Goal: Task Accomplishment & Management: Manage account settings

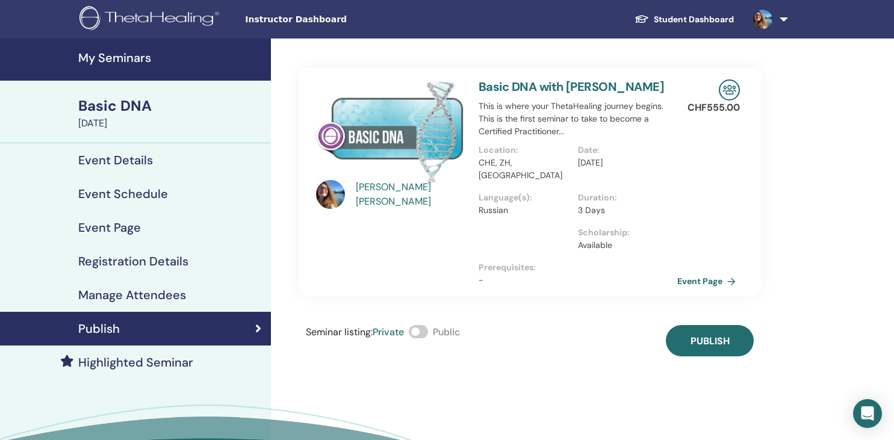
scroll to position [65, 0]
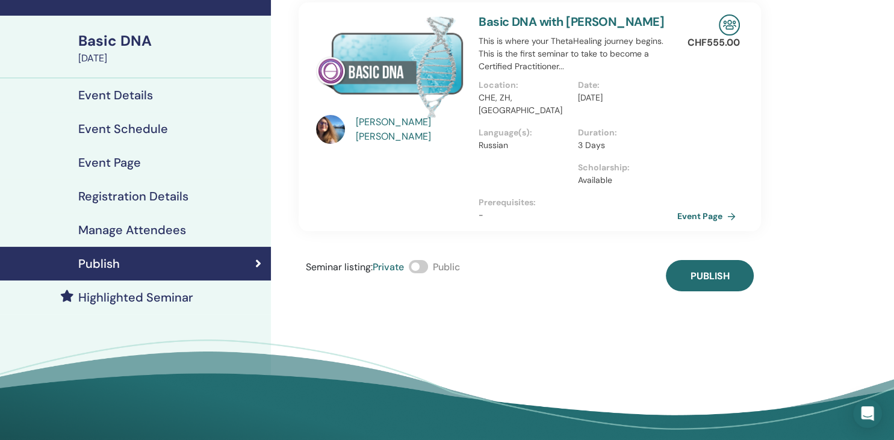
click at [117, 90] on h4 "Event Details" at bounding box center [115, 95] width 75 height 14
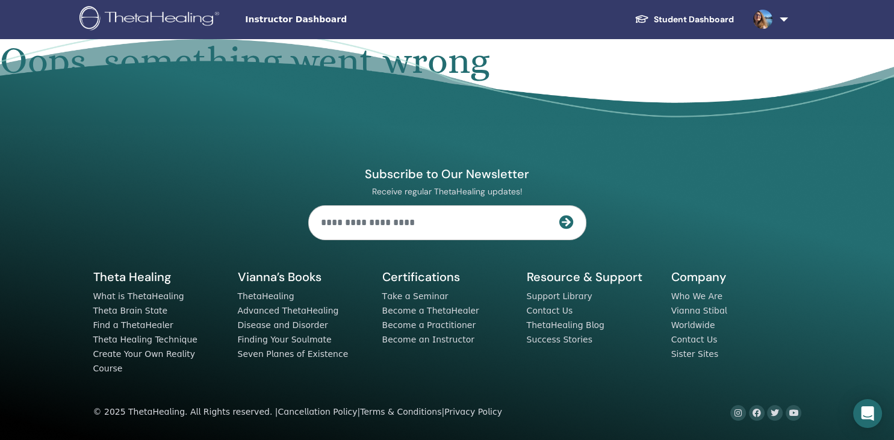
click at [689, 19] on link "Student Dashboard" at bounding box center [684, 19] width 119 height 22
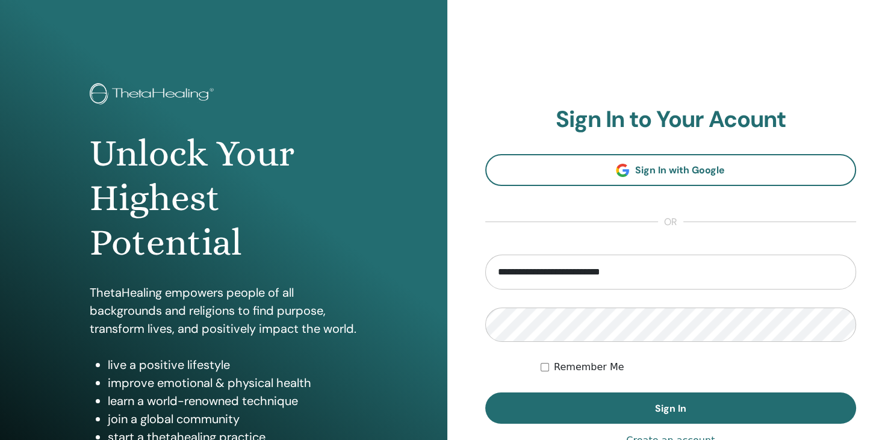
type input "**********"
click at [485, 393] on button "Sign In" at bounding box center [671, 408] width 372 height 31
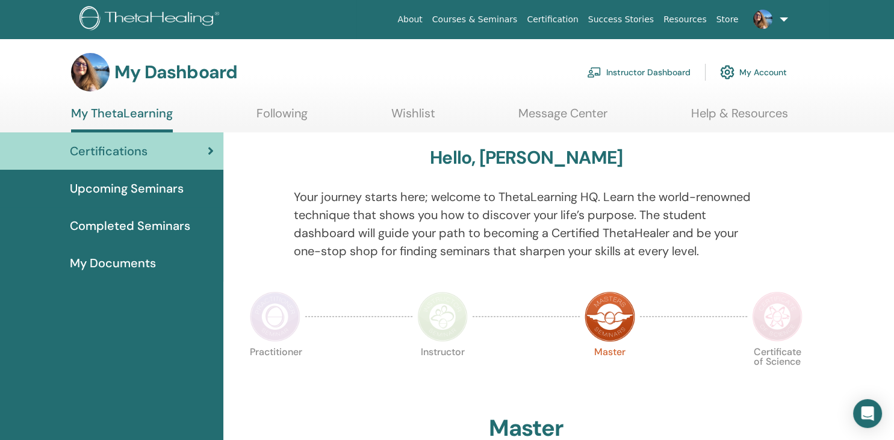
click at [122, 182] on span "Upcoming Seminars" at bounding box center [127, 188] width 114 height 18
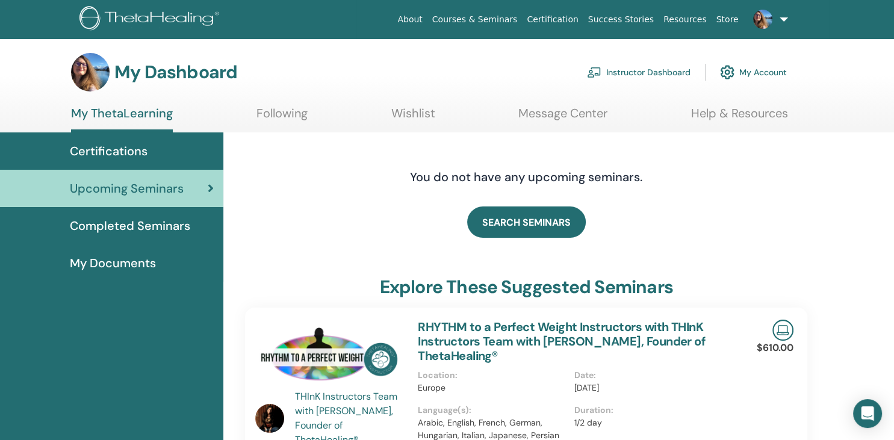
click at [675, 69] on link "Instructor Dashboard" at bounding box center [639, 72] width 104 height 26
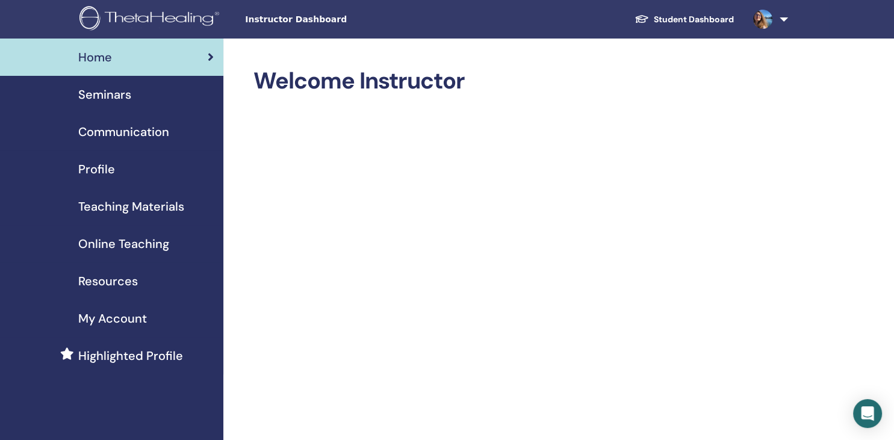
click at [105, 89] on span "Seminars" at bounding box center [104, 95] width 53 height 18
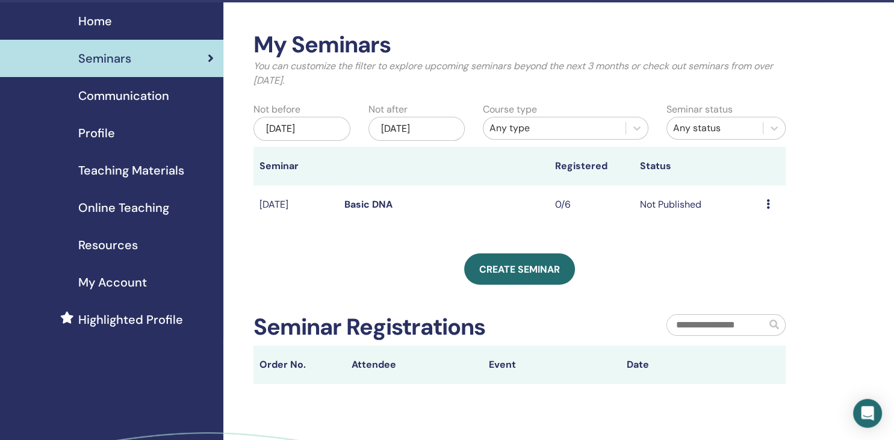
scroll to position [36, 0]
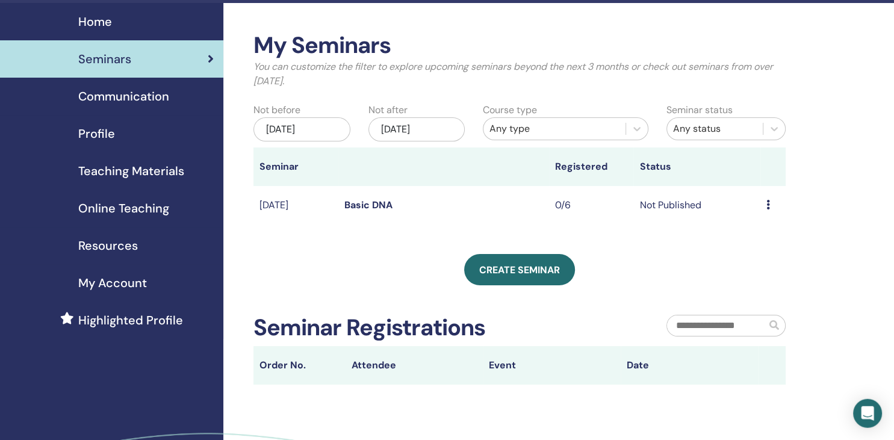
click at [293, 208] on td "Oct/27, 2025" at bounding box center [296, 205] width 84 height 39
click at [382, 206] on link "Basic DNA" at bounding box center [368, 205] width 48 height 13
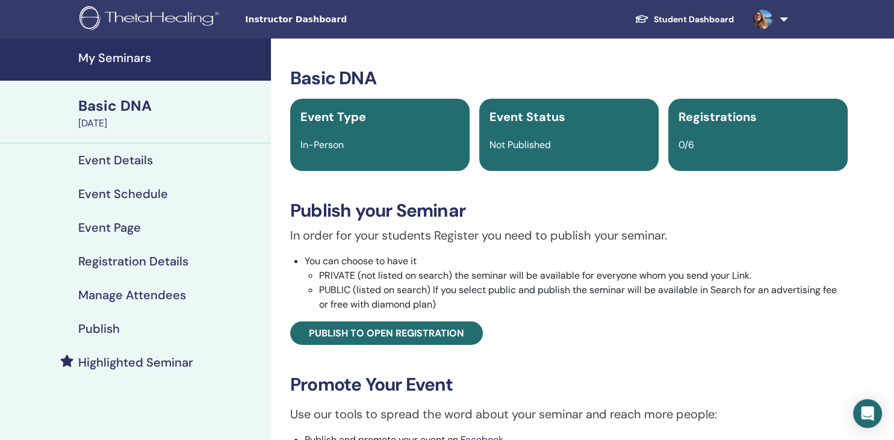
click at [124, 157] on h4 "Event Details" at bounding box center [115, 160] width 75 height 14
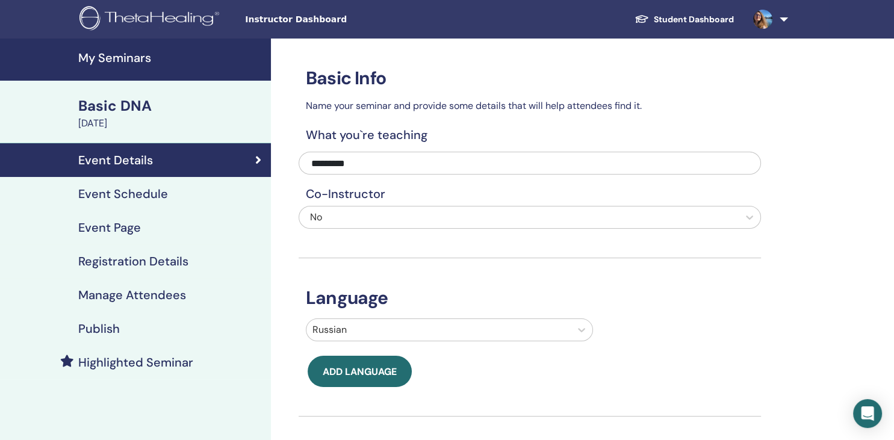
click at [113, 196] on h4 "Event Schedule" at bounding box center [123, 194] width 90 height 14
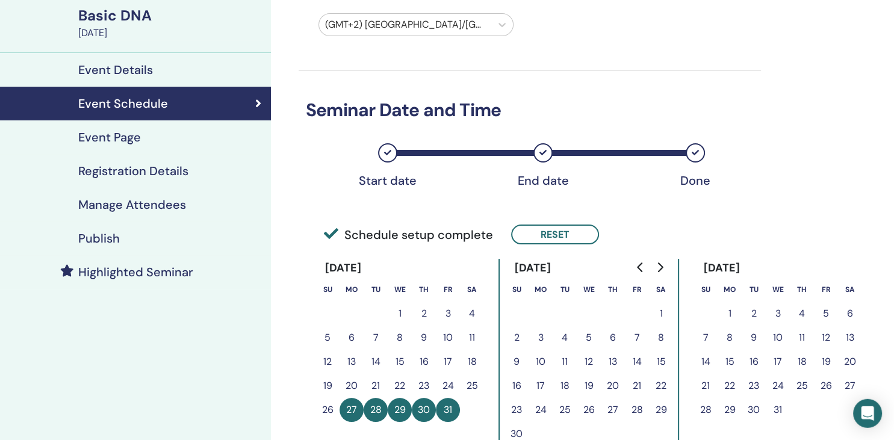
scroll to position [89, 0]
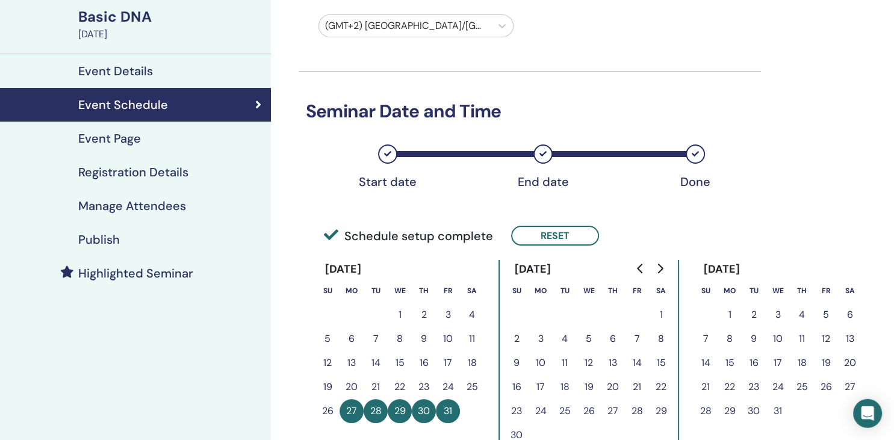
click at [99, 137] on h4 "Event Page" at bounding box center [109, 138] width 63 height 14
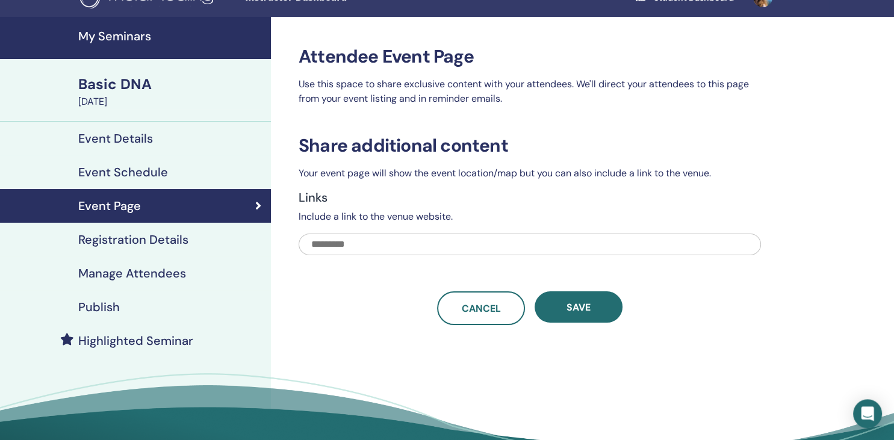
scroll to position [20, 0]
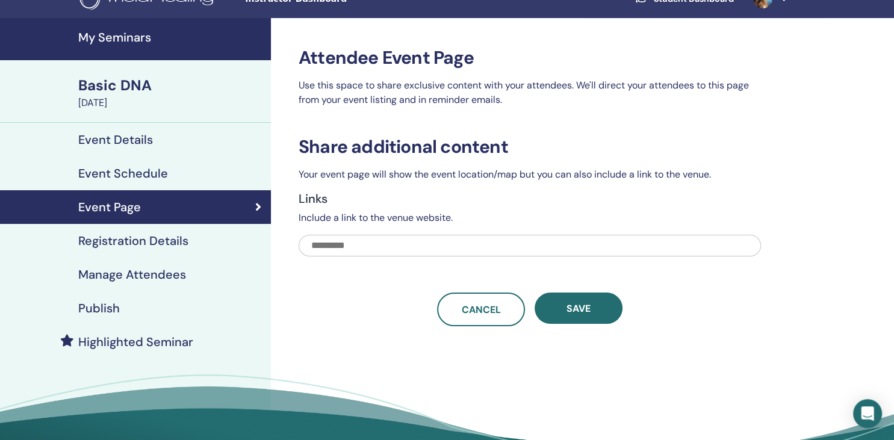
click at [105, 241] on h4 "Registration Details" at bounding box center [133, 241] width 110 height 14
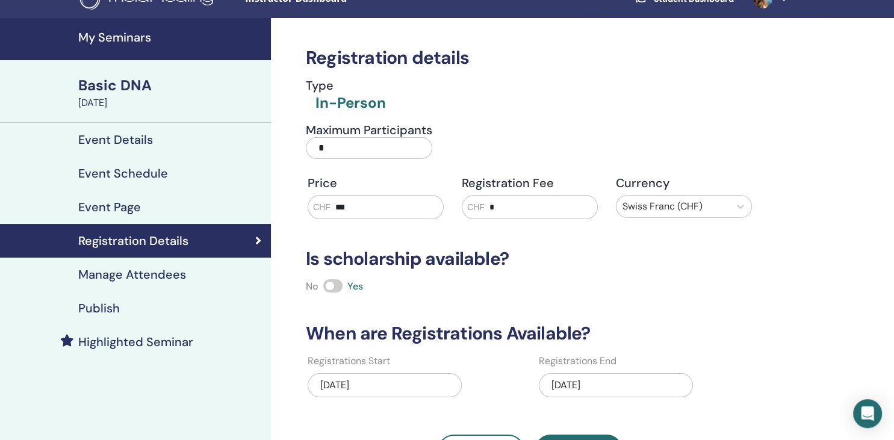
drag, startPoint x: 504, startPoint y: 204, endPoint x: 489, endPoint y: 206, distance: 15.2
click at [489, 206] on input "*" at bounding box center [541, 207] width 113 height 23
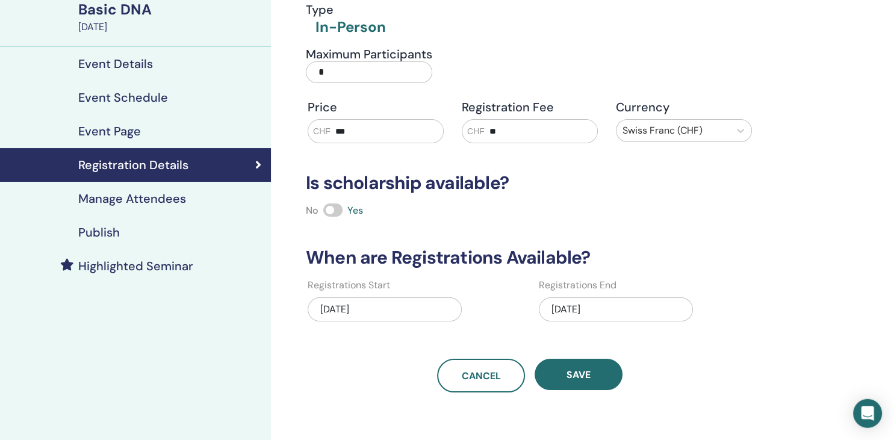
scroll to position [98, 0]
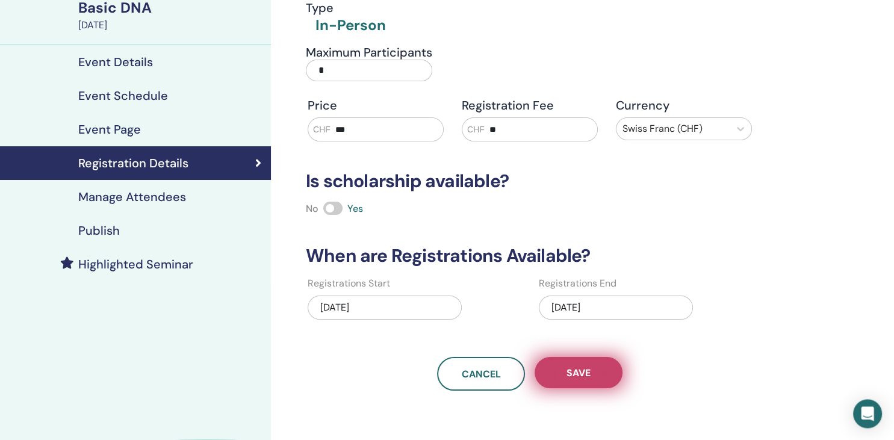
type input "**"
click at [580, 367] on span "Save" at bounding box center [579, 373] width 24 height 13
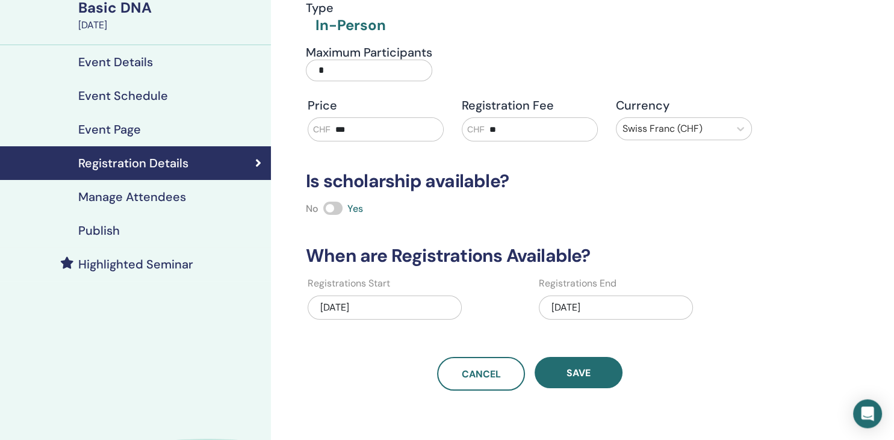
scroll to position [98, 0]
click at [122, 196] on h4 "Manage Attendees" at bounding box center [132, 197] width 108 height 14
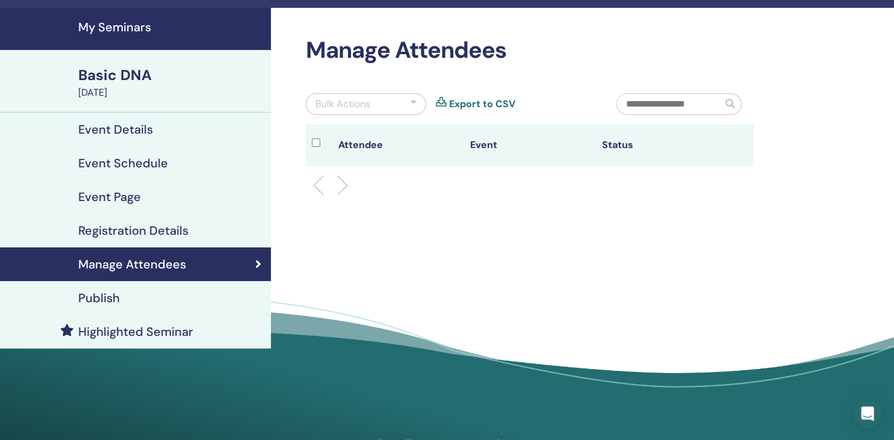
scroll to position [29, 0]
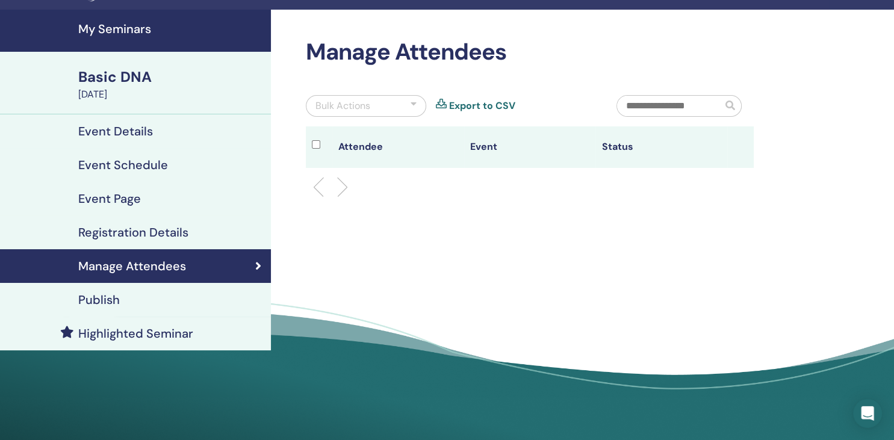
click at [106, 300] on h4 "Publish" at bounding box center [99, 300] width 42 height 14
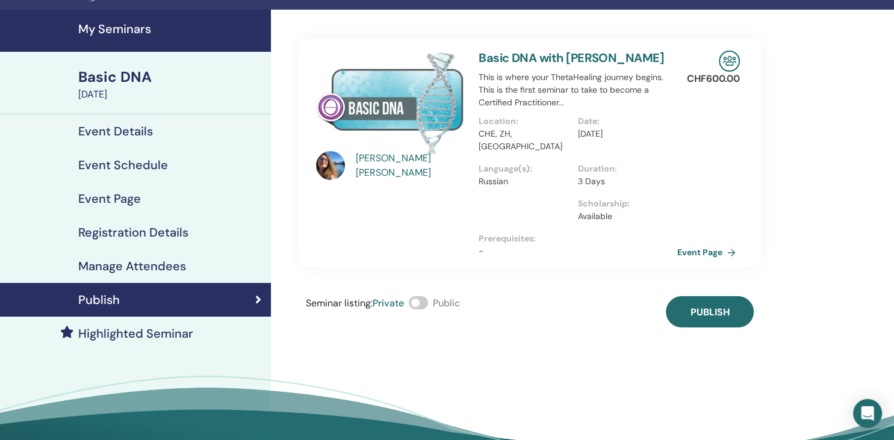
click at [114, 233] on h4 "Registration Details" at bounding box center [133, 232] width 110 height 14
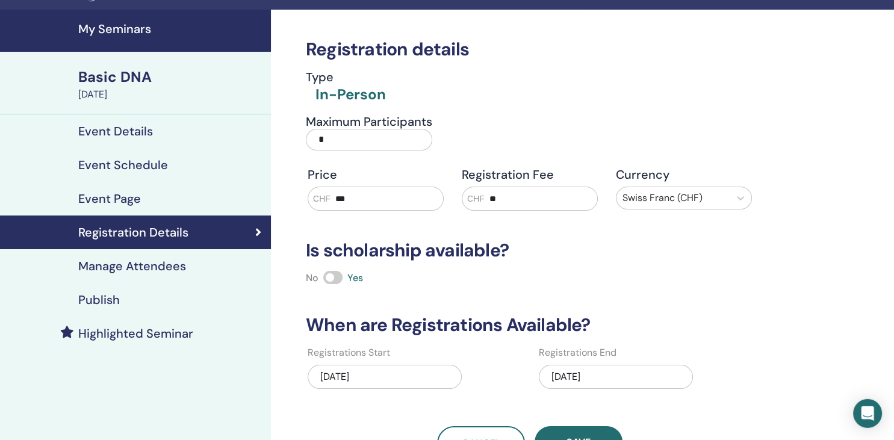
click at [342, 201] on input "***" at bounding box center [387, 198] width 113 height 23
type input "***"
click at [505, 199] on input "**" at bounding box center [541, 198] width 113 height 23
click at [503, 201] on input "**" at bounding box center [541, 198] width 113 height 23
type input "*"
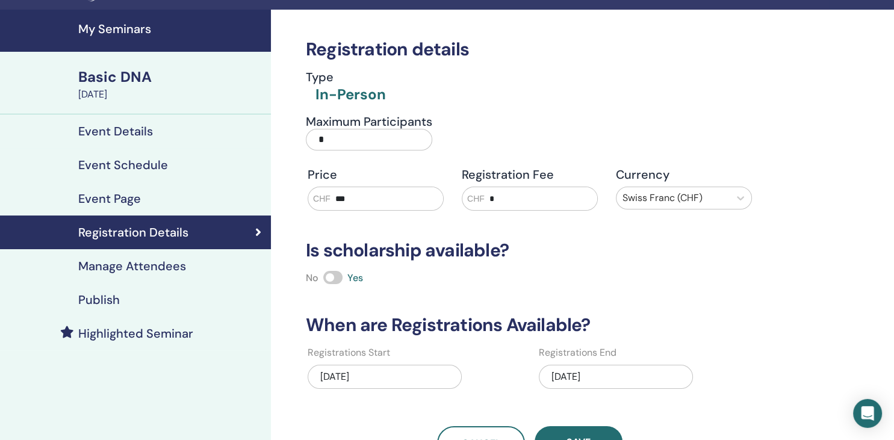
type input "*"
drag, startPoint x: 341, startPoint y: 201, endPoint x: 361, endPoint y: 201, distance: 19.3
click at [361, 201] on input "***" at bounding box center [387, 198] width 113 height 23
type input "***"
click at [571, 433] on button "Save" at bounding box center [579, 441] width 88 height 31
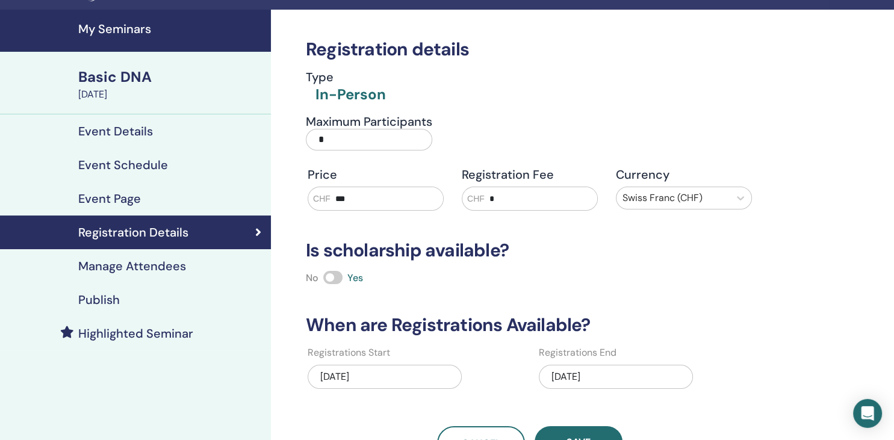
click at [88, 299] on h4 "Publish" at bounding box center [99, 300] width 42 height 14
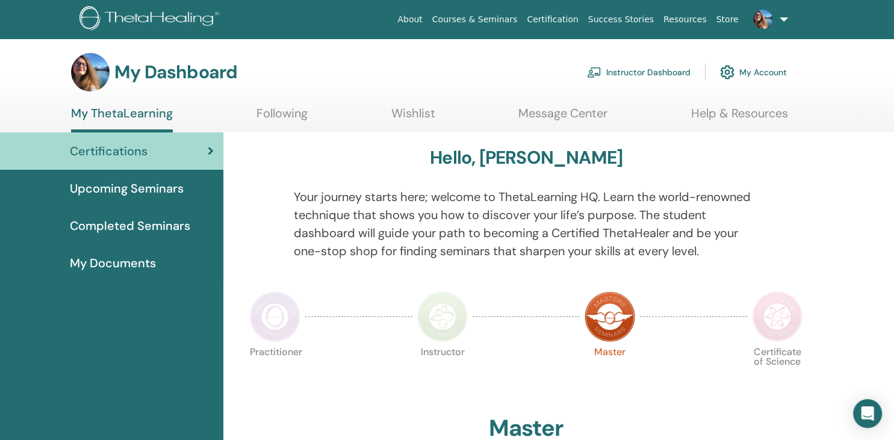
click at [624, 72] on link "Instructor Dashboard" at bounding box center [639, 72] width 104 height 26
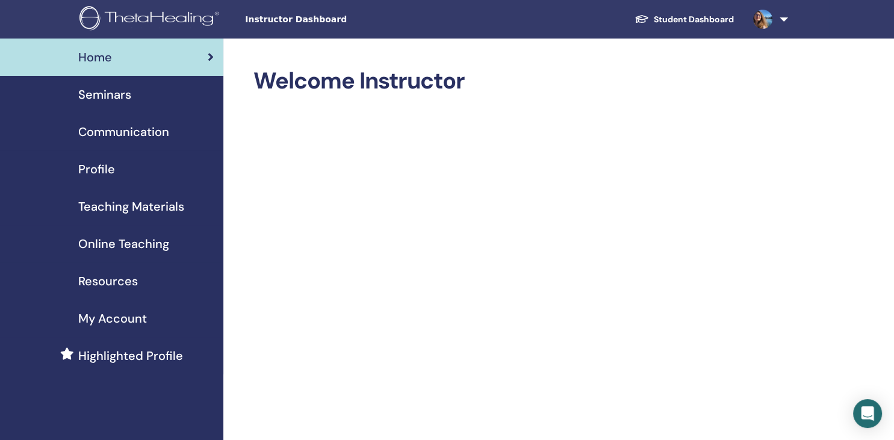
click at [105, 98] on span "Seminars" at bounding box center [104, 95] width 53 height 18
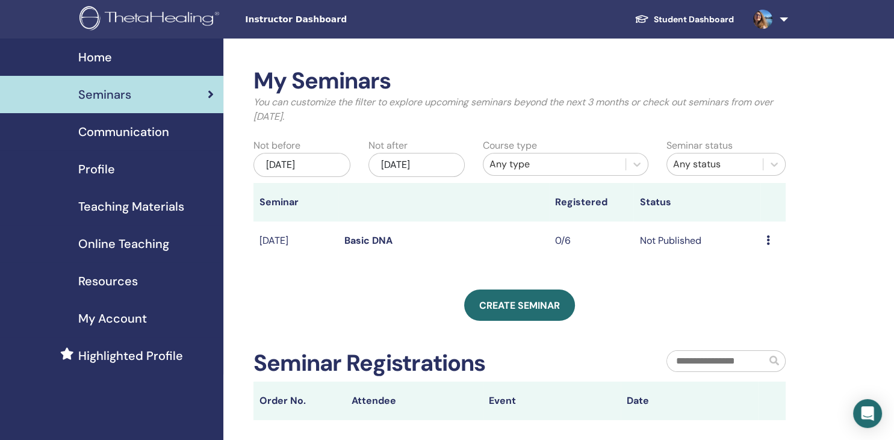
click at [360, 243] on link "Basic DNA" at bounding box center [368, 240] width 48 height 13
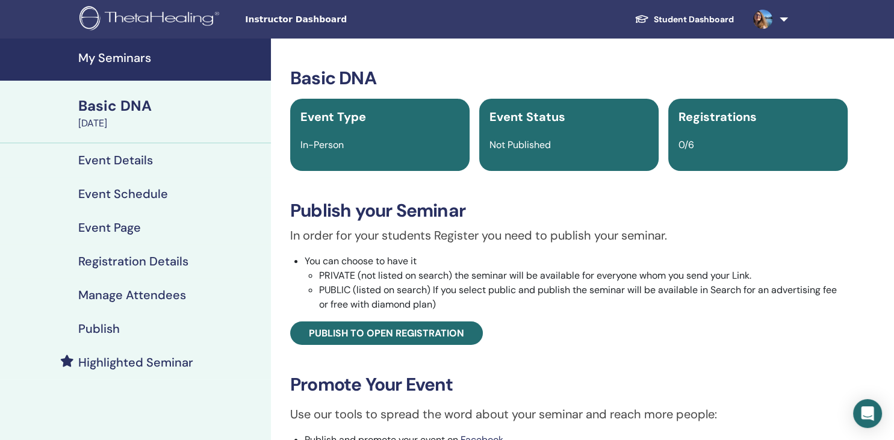
click at [102, 333] on h4 "Publish" at bounding box center [99, 329] width 42 height 14
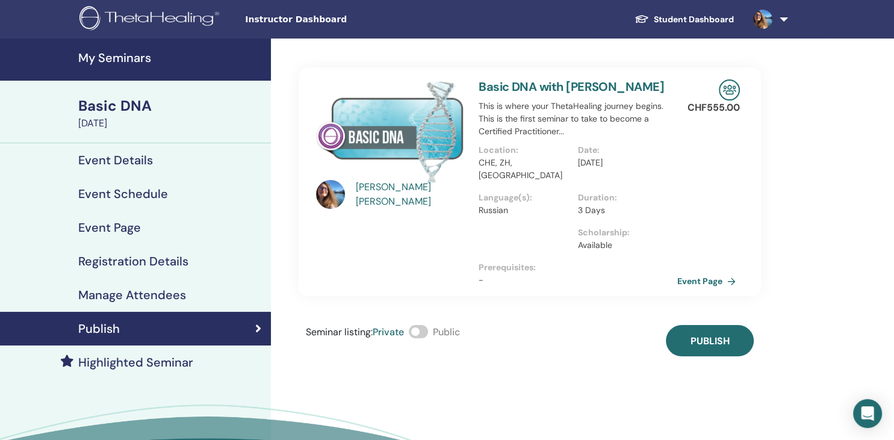
click at [114, 258] on h4 "Registration Details" at bounding box center [133, 261] width 110 height 14
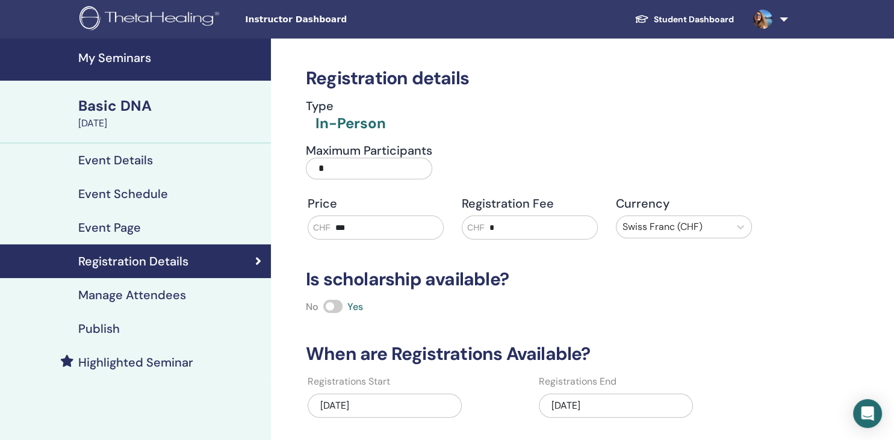
click at [92, 328] on h4 "Publish" at bounding box center [99, 329] width 42 height 14
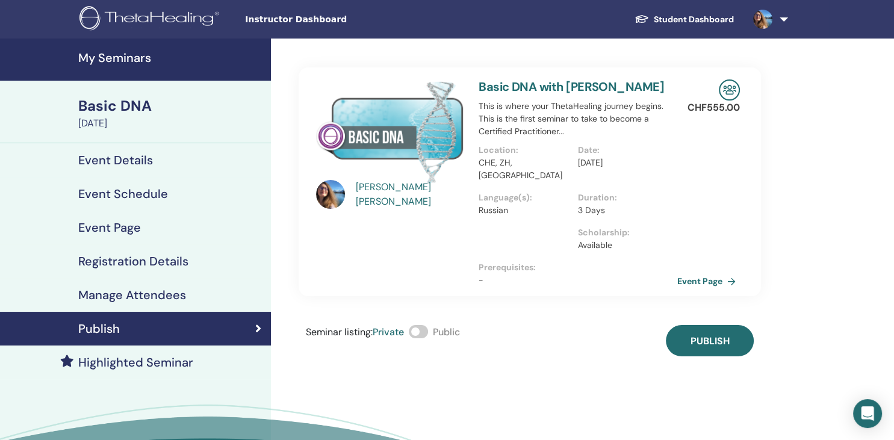
click at [419, 325] on span at bounding box center [418, 331] width 19 height 13
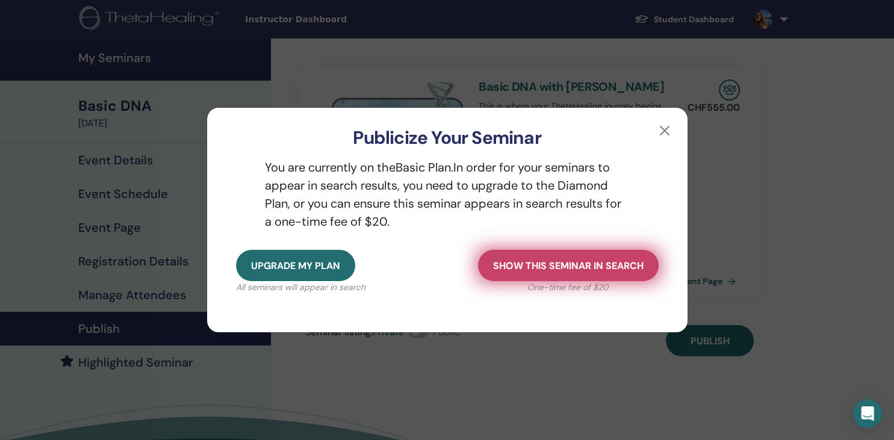
click at [557, 264] on span "Show this seminar in search" at bounding box center [568, 266] width 151 height 13
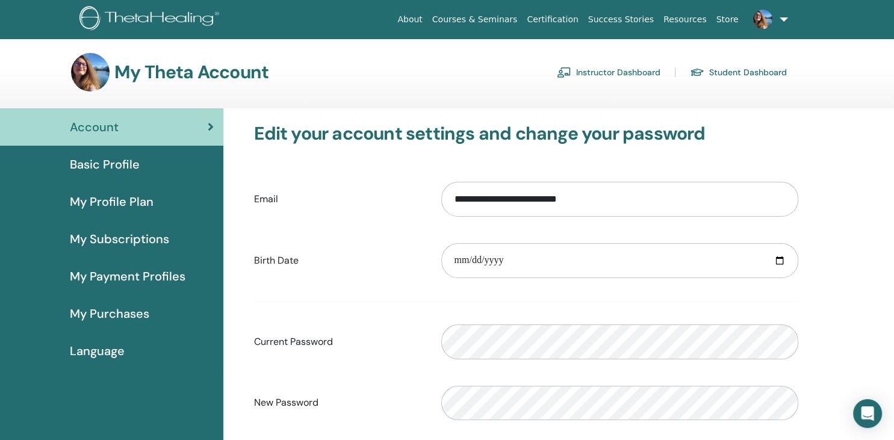
click at [110, 164] on span "Basic Profile" at bounding box center [105, 164] width 70 height 18
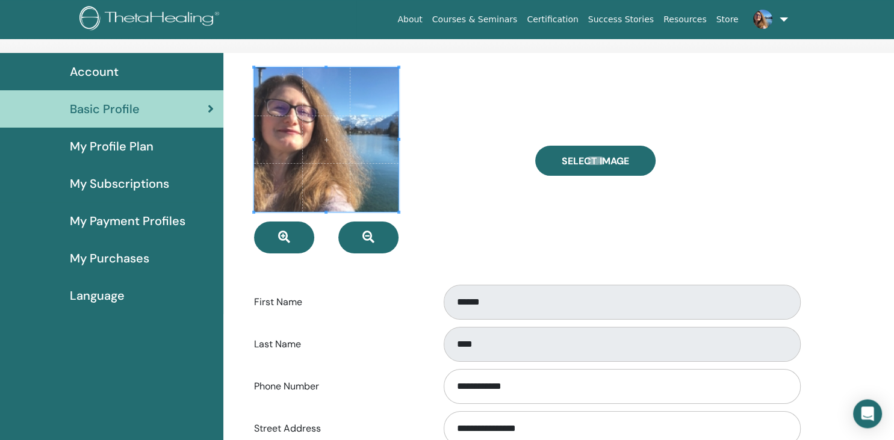
scroll to position [54, 0]
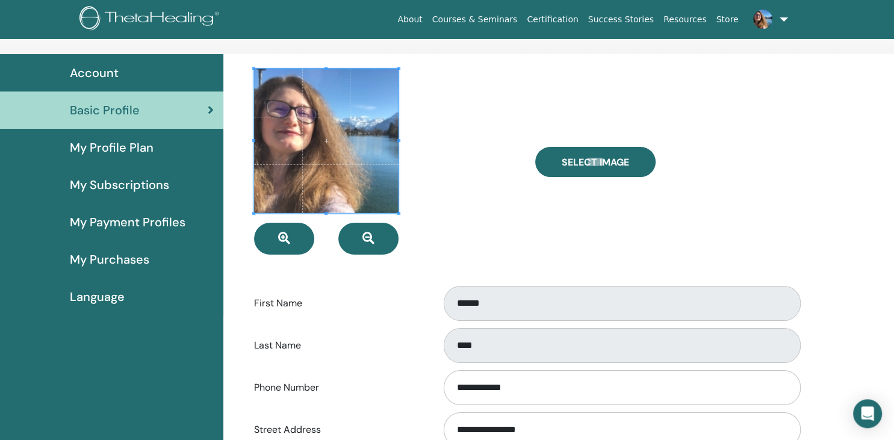
click at [107, 145] on span "My Profile Plan" at bounding box center [112, 148] width 84 height 18
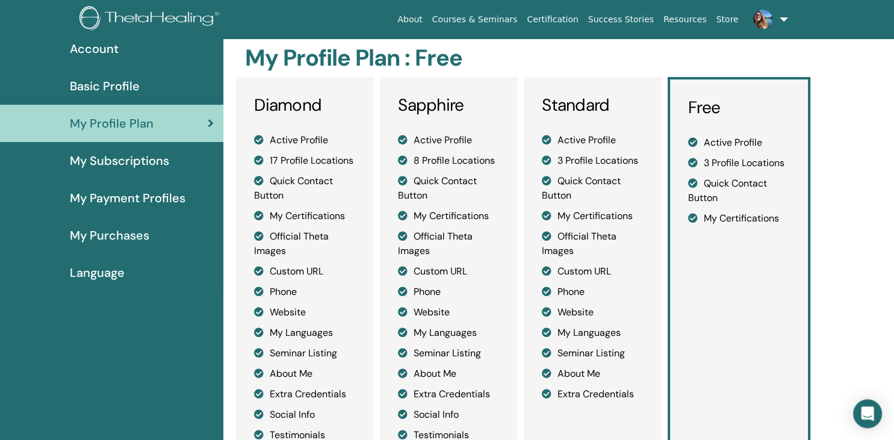
scroll to position [77, 0]
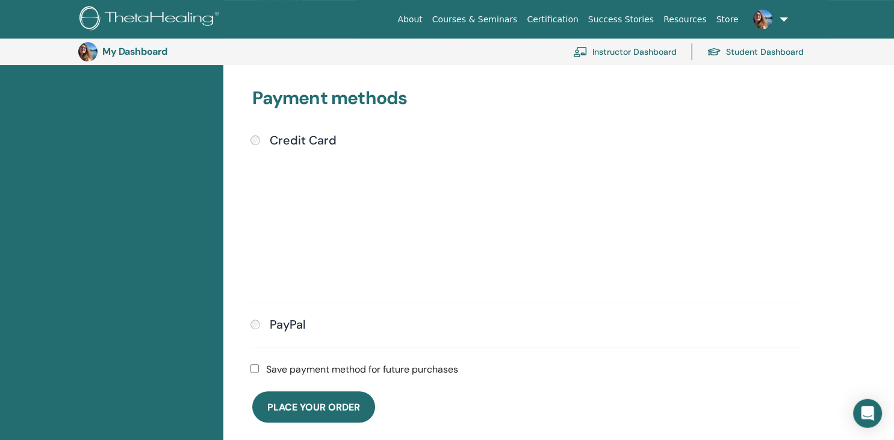
scroll to position [291, 0]
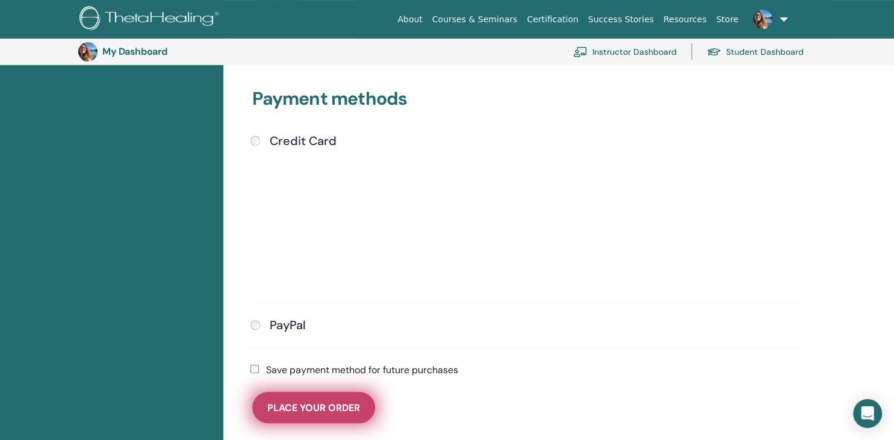
click at [336, 402] on span "Place Your Order" at bounding box center [313, 408] width 93 height 13
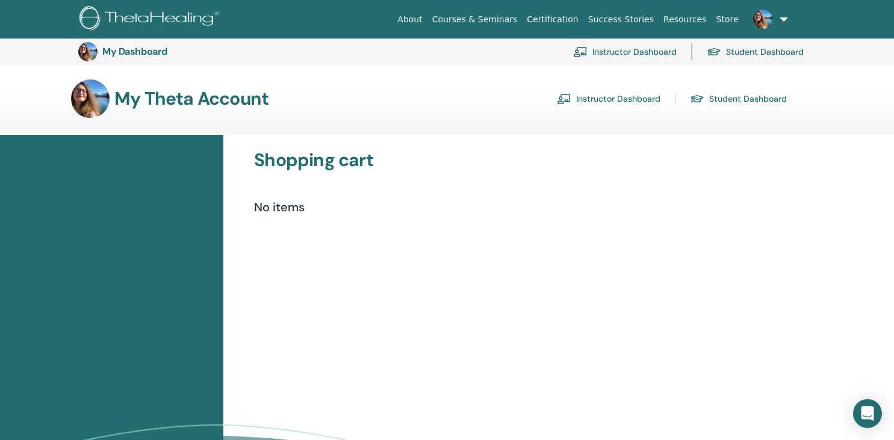
scroll to position [291, 0]
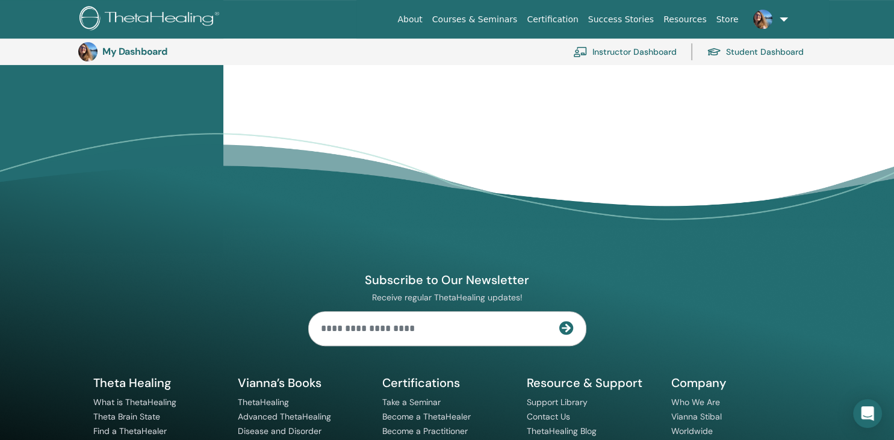
click at [632, 49] on link "Instructor Dashboard" at bounding box center [625, 52] width 104 height 26
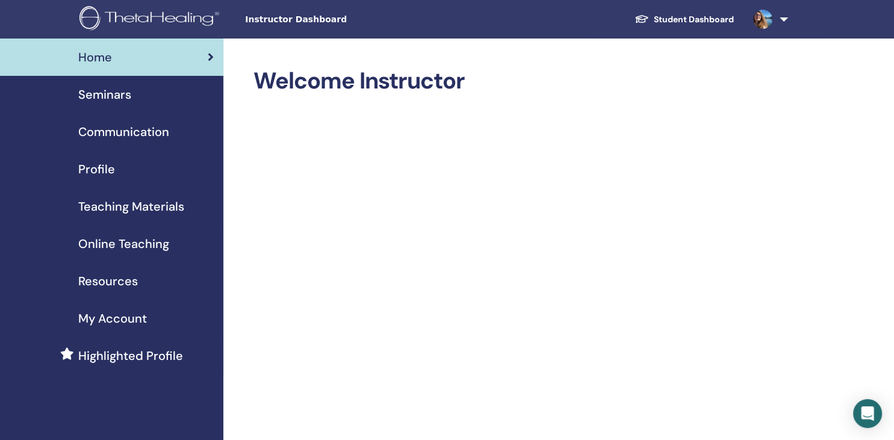
click at [88, 92] on span "Seminars" at bounding box center [104, 95] width 53 height 18
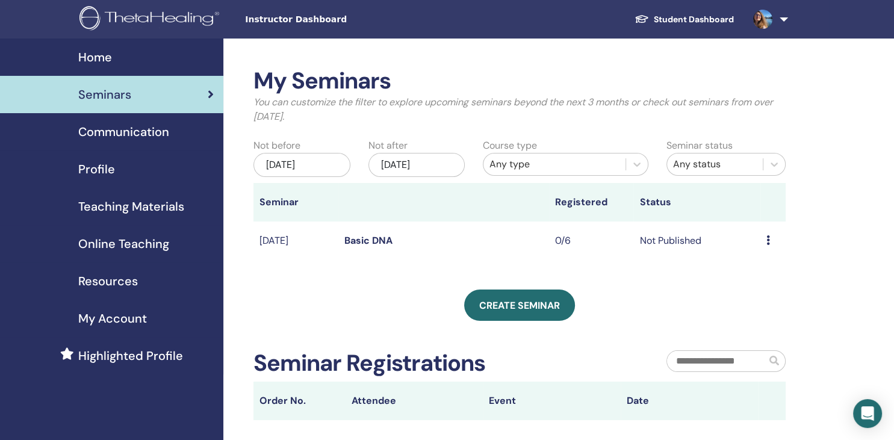
click at [369, 235] on link "Basic DNA" at bounding box center [368, 240] width 48 height 13
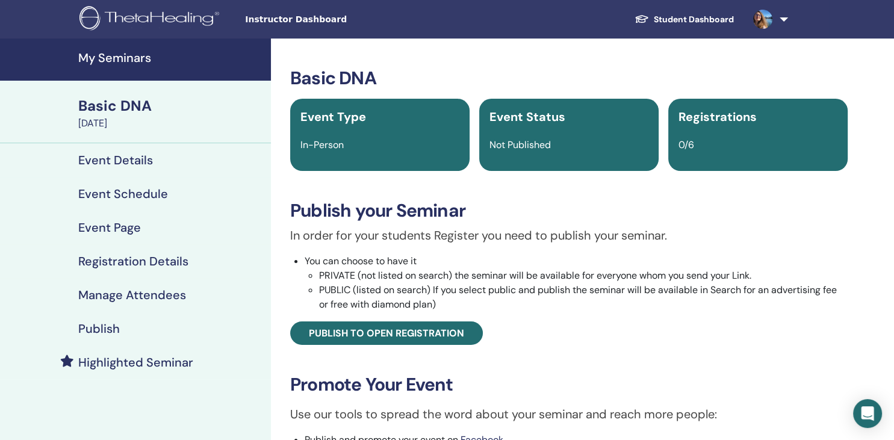
click at [102, 328] on h4 "Publish" at bounding box center [99, 329] width 42 height 14
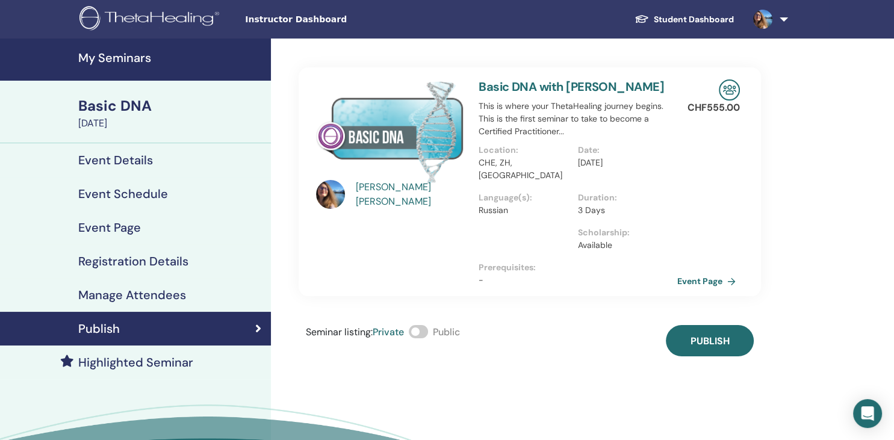
click at [420, 325] on span at bounding box center [418, 331] width 19 height 13
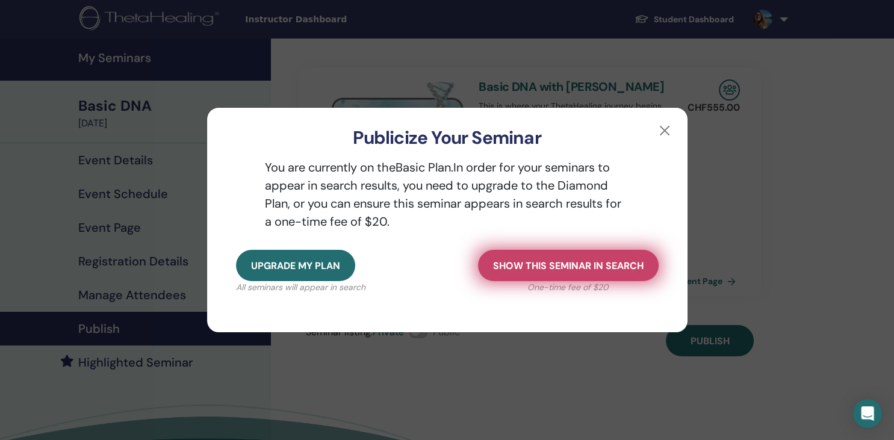
click at [605, 262] on span "Show this seminar in search" at bounding box center [568, 266] width 151 height 13
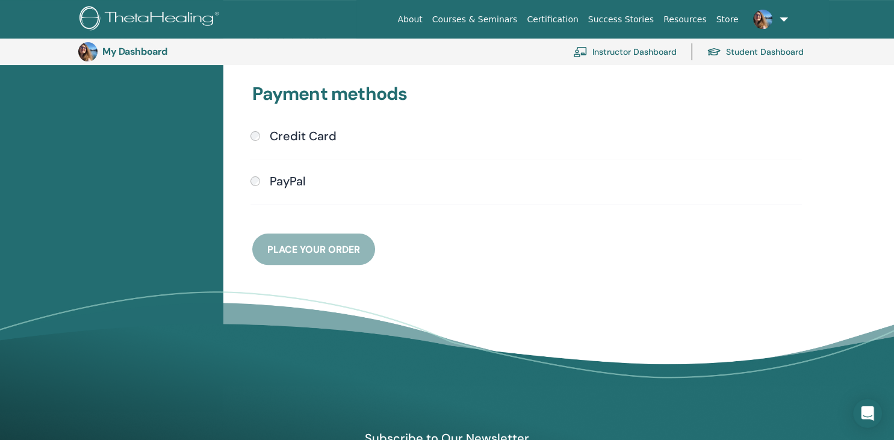
scroll to position [300, 0]
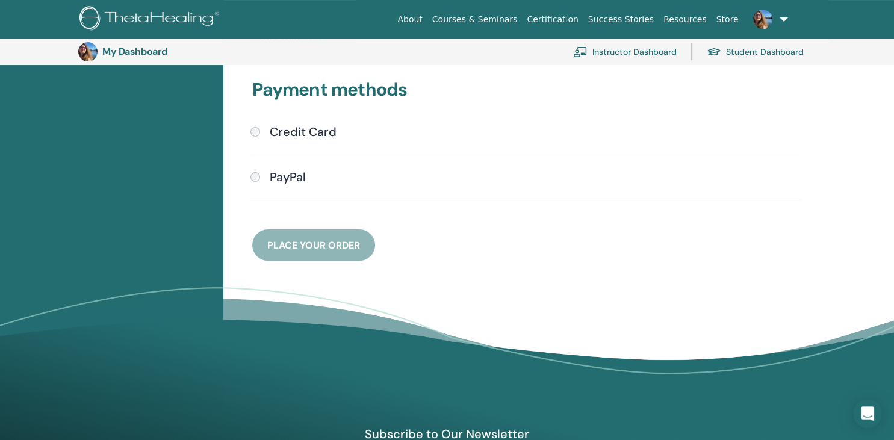
click at [299, 129] on h4 "Credit Card" at bounding box center [303, 132] width 67 height 14
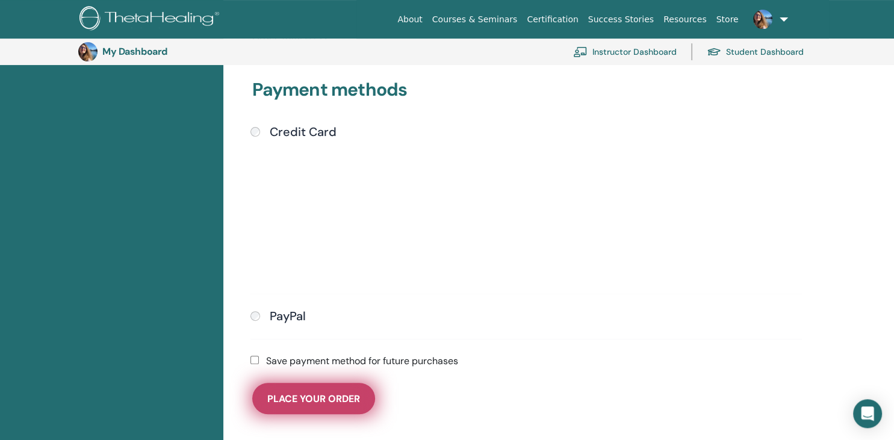
click at [328, 400] on span "Place Your Order" at bounding box center [313, 399] width 93 height 13
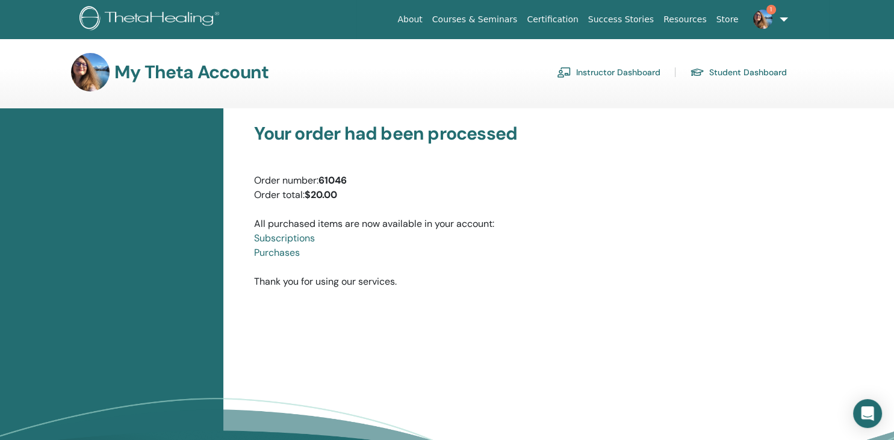
click at [610, 70] on link "Instructor Dashboard" at bounding box center [609, 72] width 104 height 19
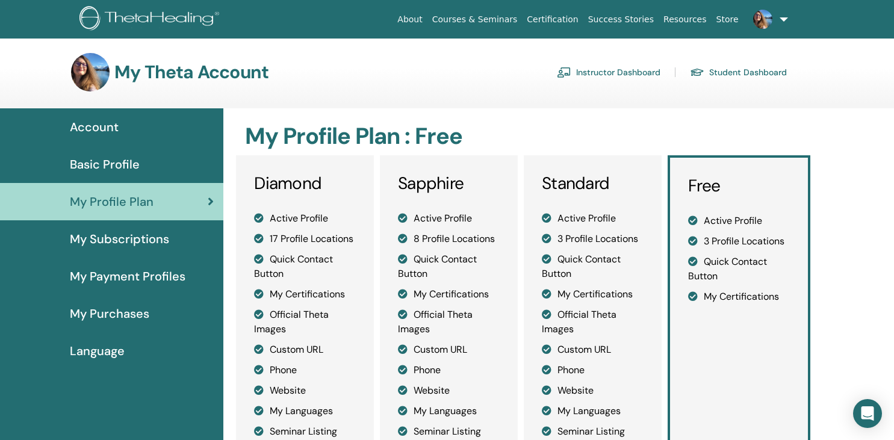
scroll to position [77, 0]
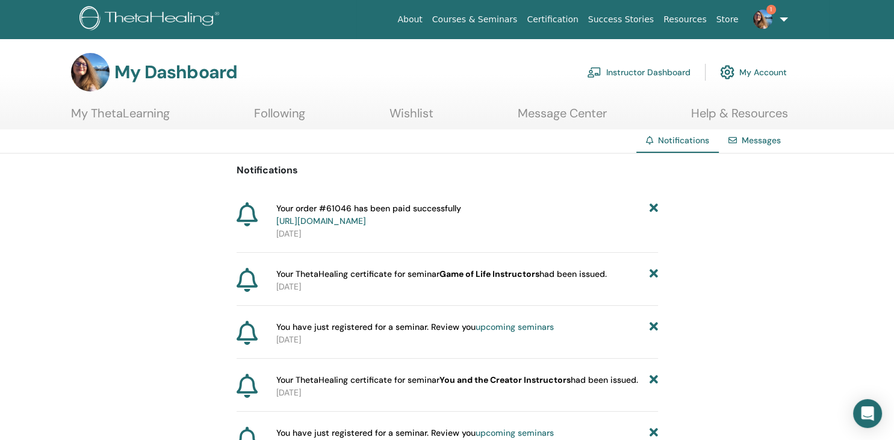
click at [767, 26] on img at bounding box center [762, 19] width 19 height 19
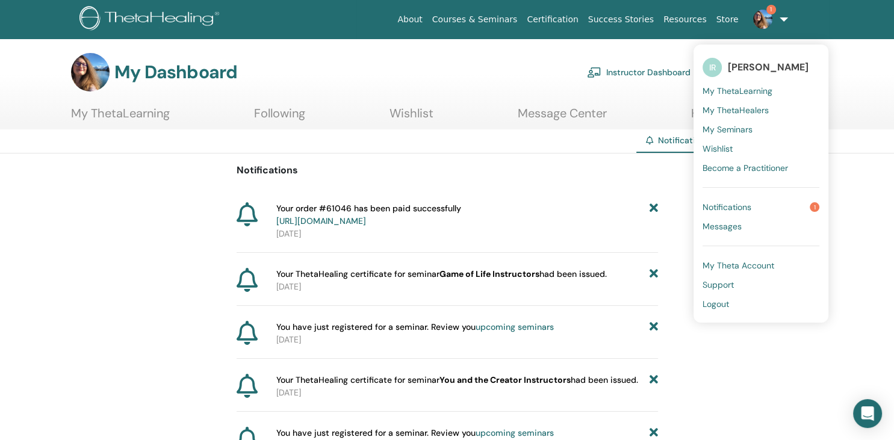
click at [718, 202] on span "Notifications" at bounding box center [727, 207] width 49 height 11
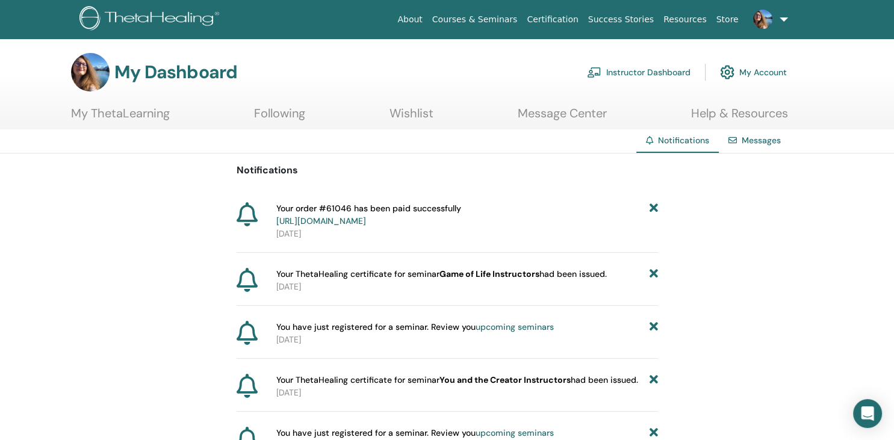
click at [366, 219] on link "[URL][DOMAIN_NAME]" at bounding box center [321, 221] width 90 height 11
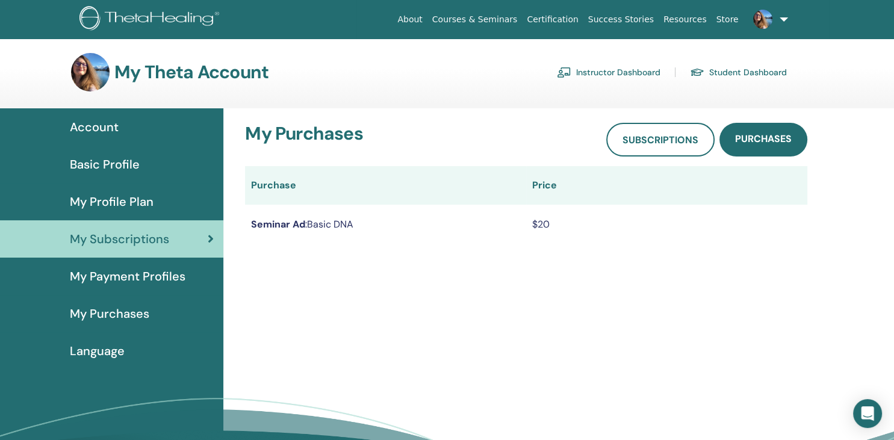
click at [497, 14] on link "Courses & Seminars" at bounding box center [475, 19] width 95 height 22
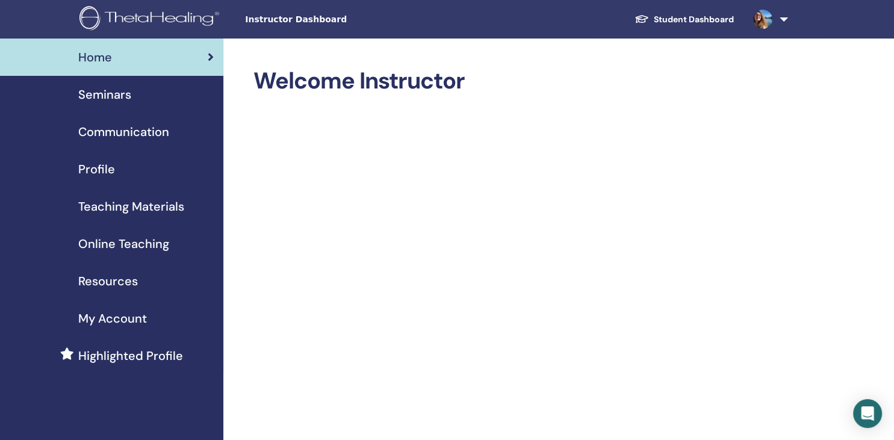
click at [114, 89] on span "Seminars" at bounding box center [104, 95] width 53 height 18
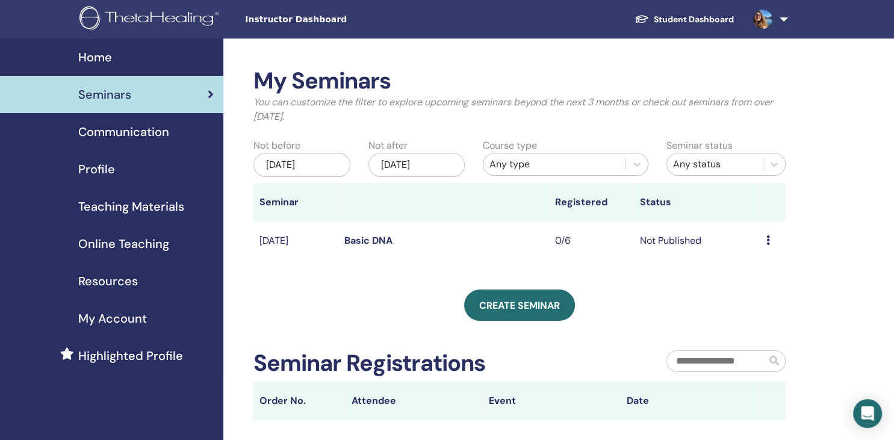
click at [138, 129] on span "Communication" at bounding box center [123, 132] width 91 height 18
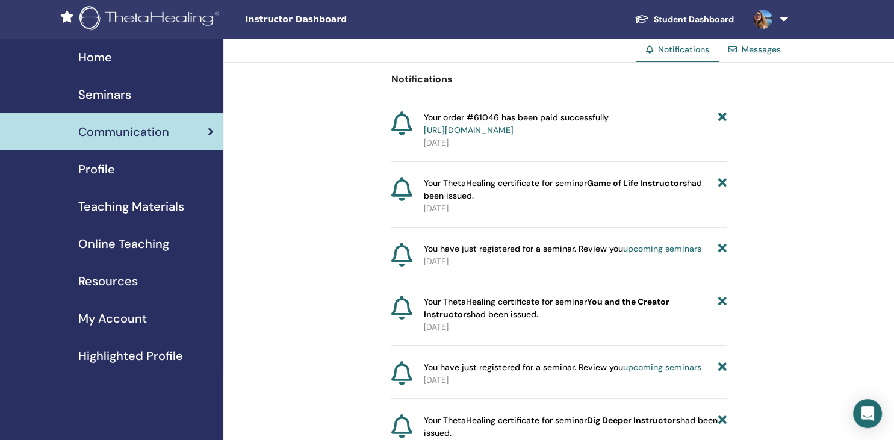
click at [144, 200] on span "Teaching Materials" at bounding box center [131, 207] width 106 height 18
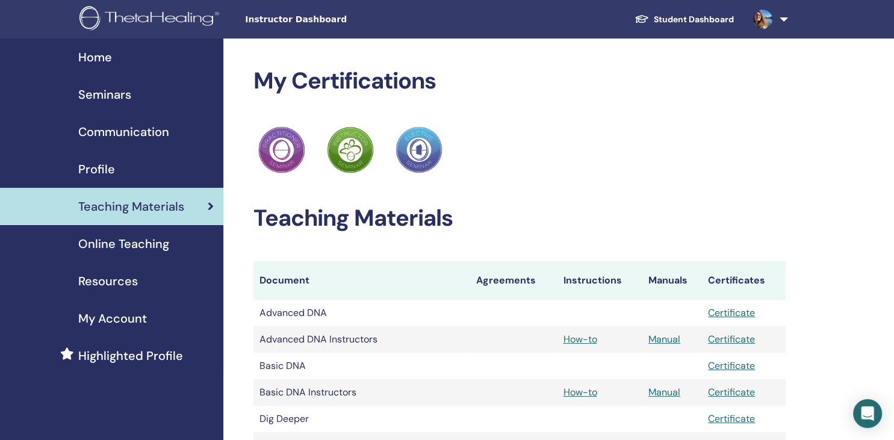
click at [113, 93] on span "Seminars" at bounding box center [104, 95] width 53 height 18
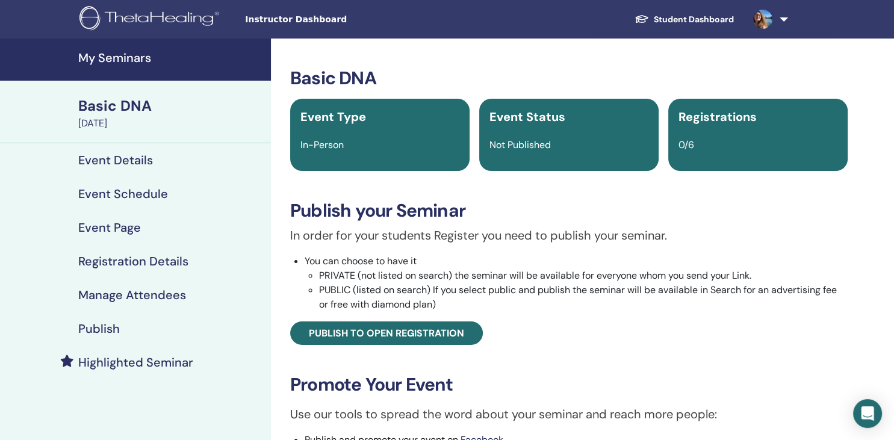
click at [96, 328] on h4 "Publish" at bounding box center [99, 329] width 42 height 14
